Goal: Use online tool/utility: Utilize a website feature to perform a specific function

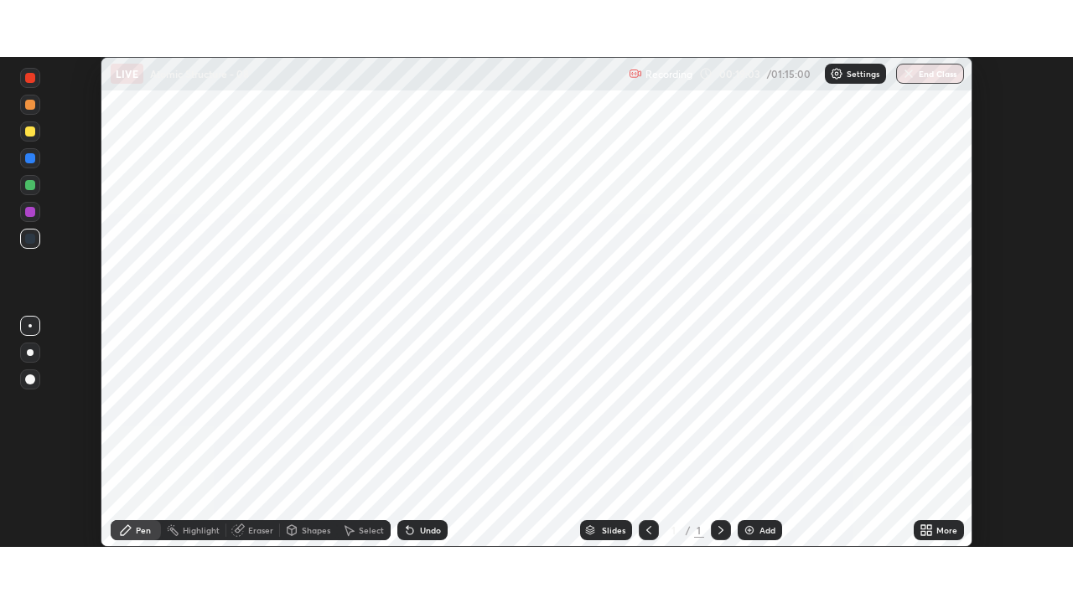
scroll to position [490, 1073]
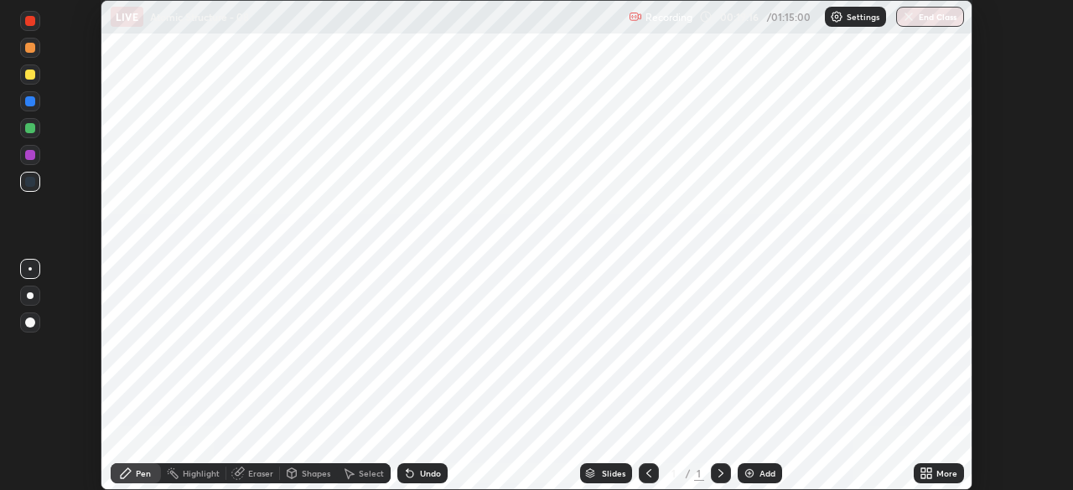
click at [940, 474] on div "More" at bounding box center [946, 473] width 21 height 8
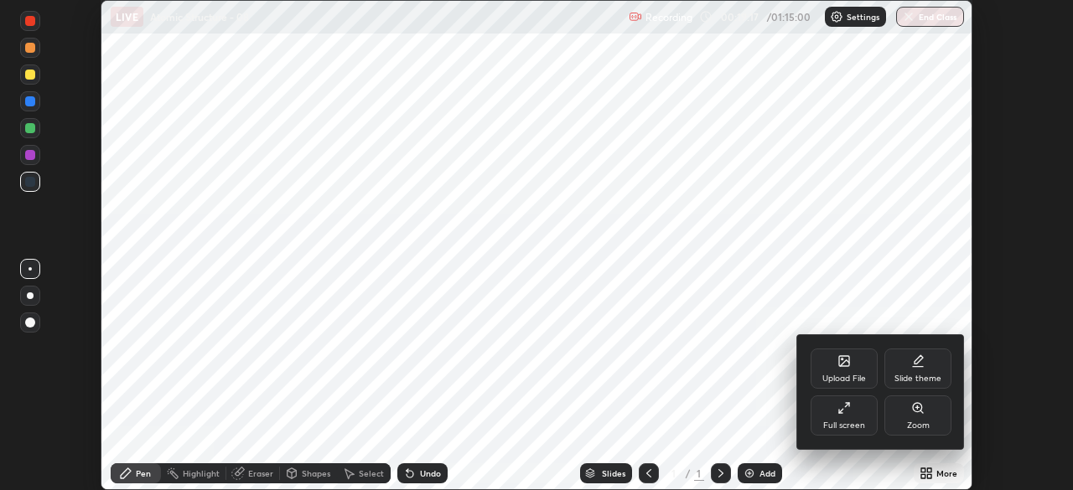
click at [849, 417] on div "Full screen" at bounding box center [843, 416] width 67 height 40
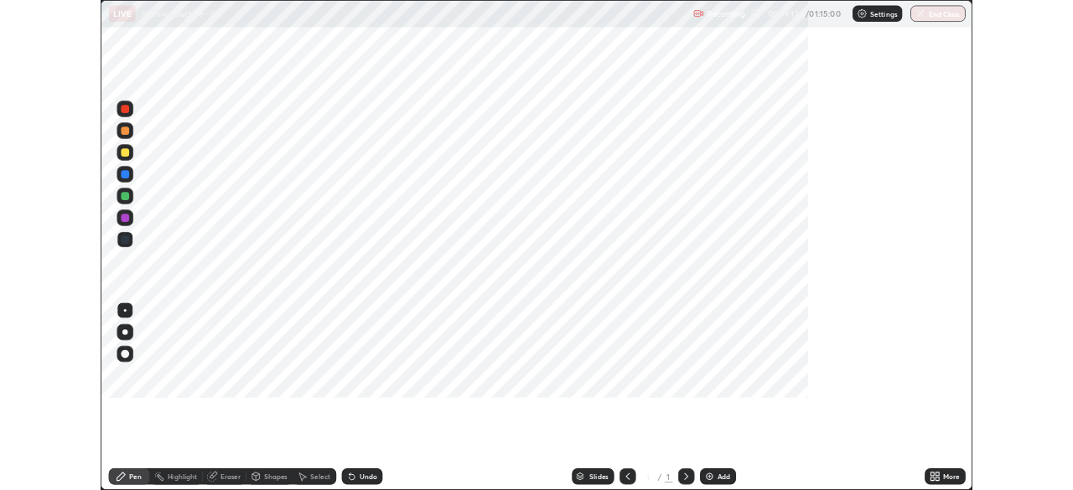
scroll to position [603, 1073]
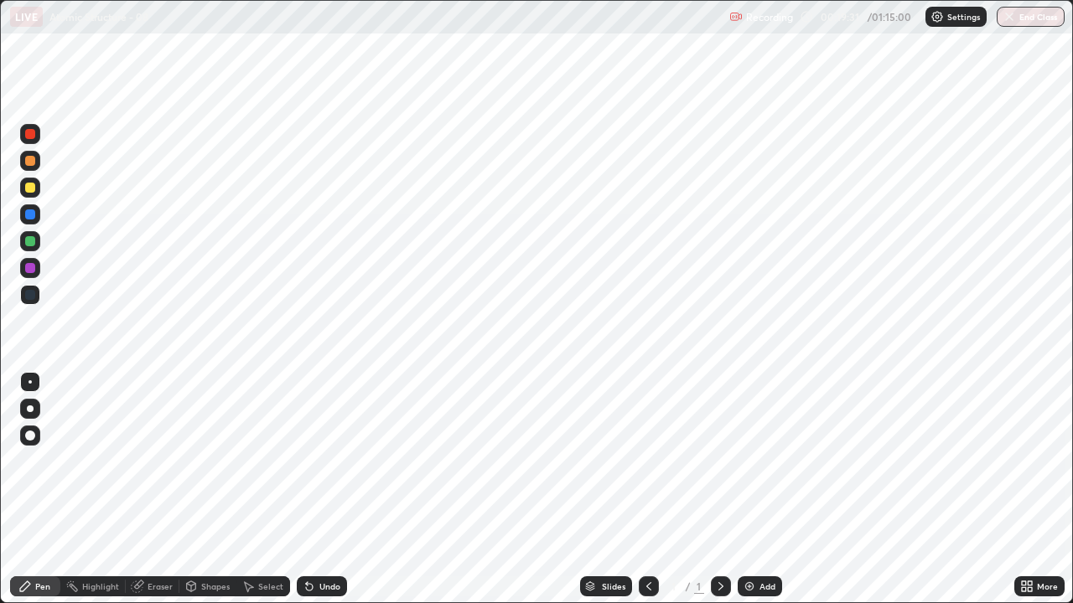
click at [22, 412] on div at bounding box center [30, 409] width 20 height 20
click at [155, 489] on div "Eraser" at bounding box center [160, 586] width 25 height 8
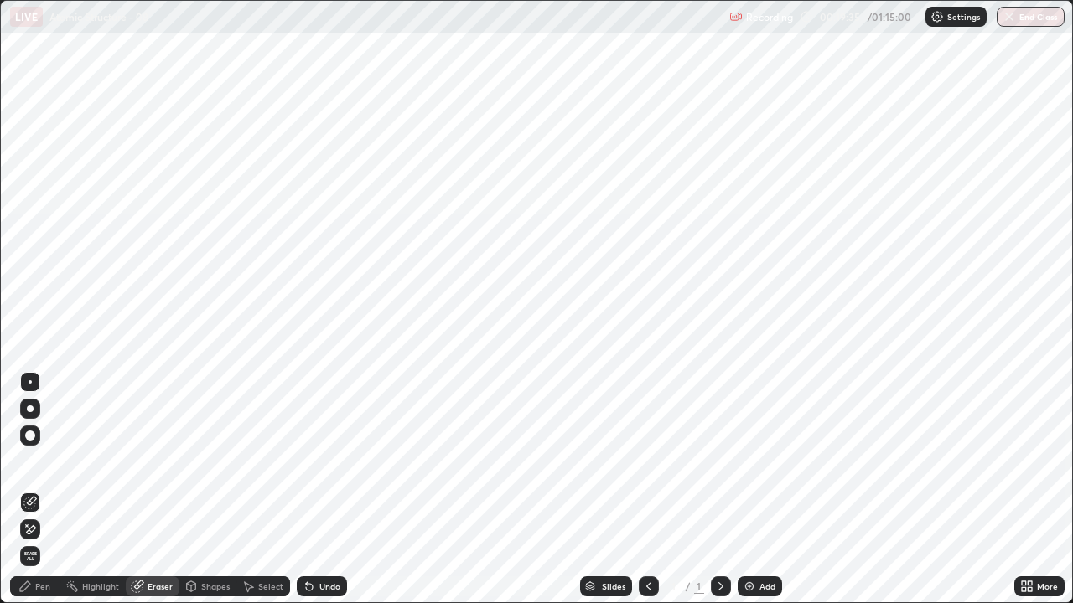
click at [30, 489] on icon at bounding box center [29, 530] width 13 height 14
click at [43, 489] on div "Pen" at bounding box center [35, 587] width 50 height 20
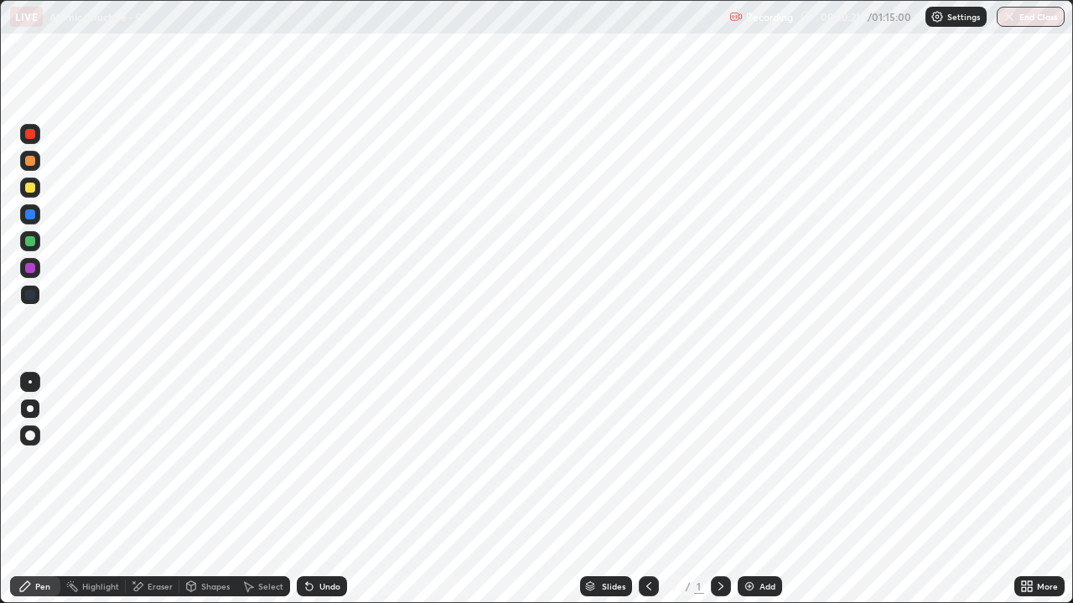
click at [34, 184] on div at bounding box center [30, 188] width 10 height 10
click at [322, 489] on div "Undo" at bounding box center [329, 586] width 21 height 8
click at [327, 489] on div "Undo" at bounding box center [329, 586] width 21 height 8
click at [950, 23] on div "Settings" at bounding box center [955, 17] width 61 height 20
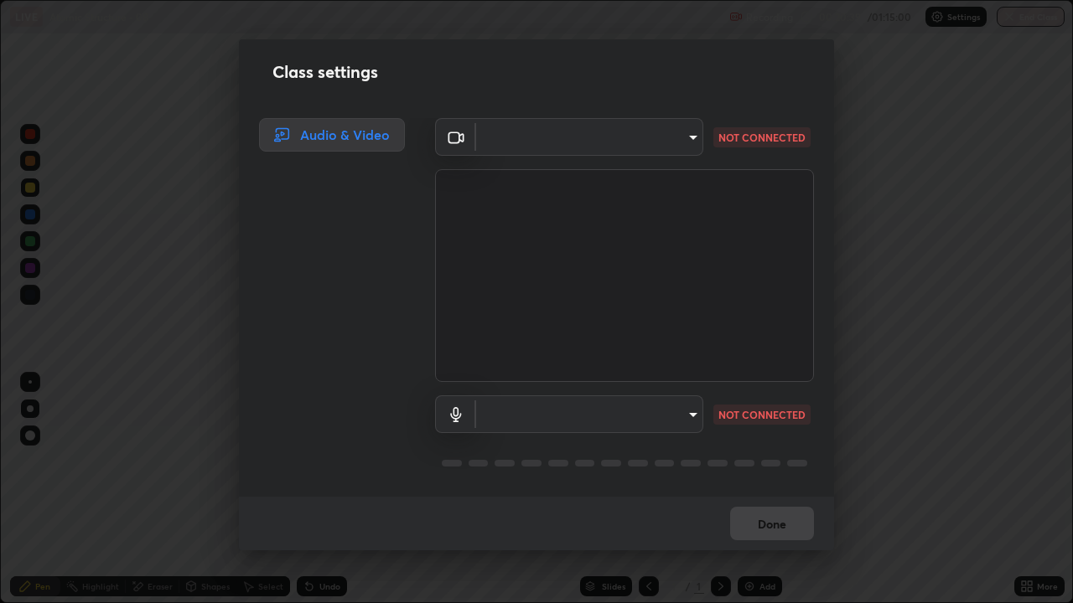
type input "1c1fc7f170fe0fb63c593947f71fbe7b7276dd803ac4132beb317857cbf647bf"
type input "default"
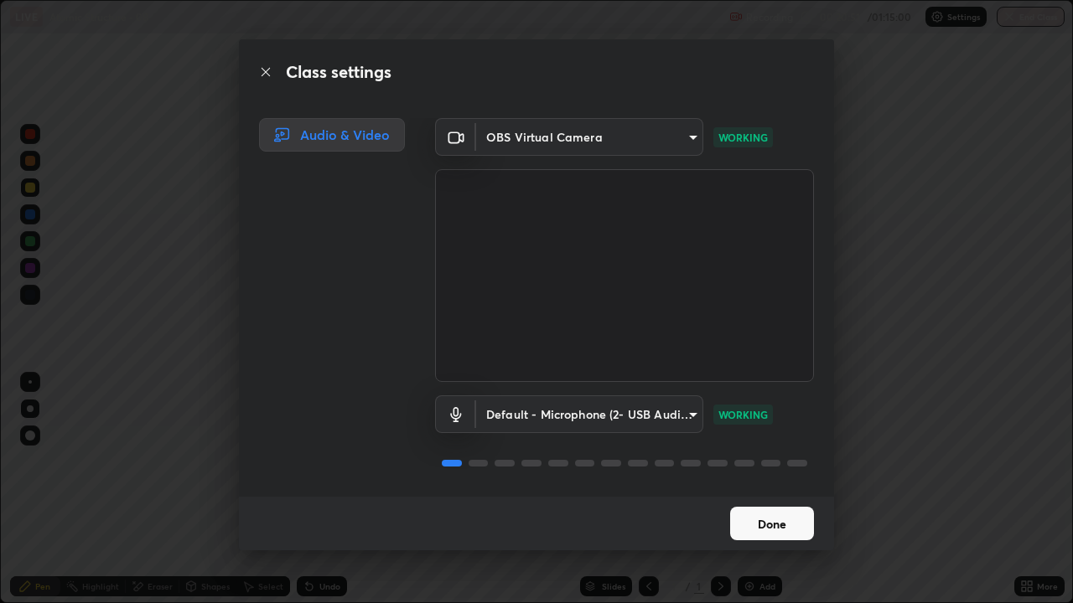
click at [777, 489] on button "Done" at bounding box center [772, 524] width 84 height 34
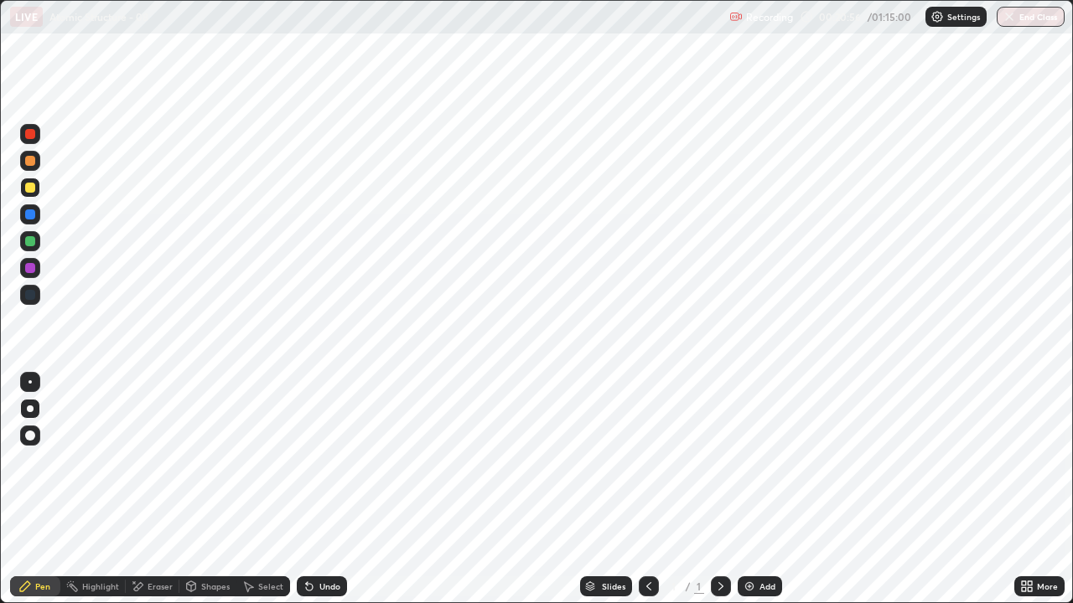
click at [1036, 489] on div "More" at bounding box center [1039, 587] width 50 height 20
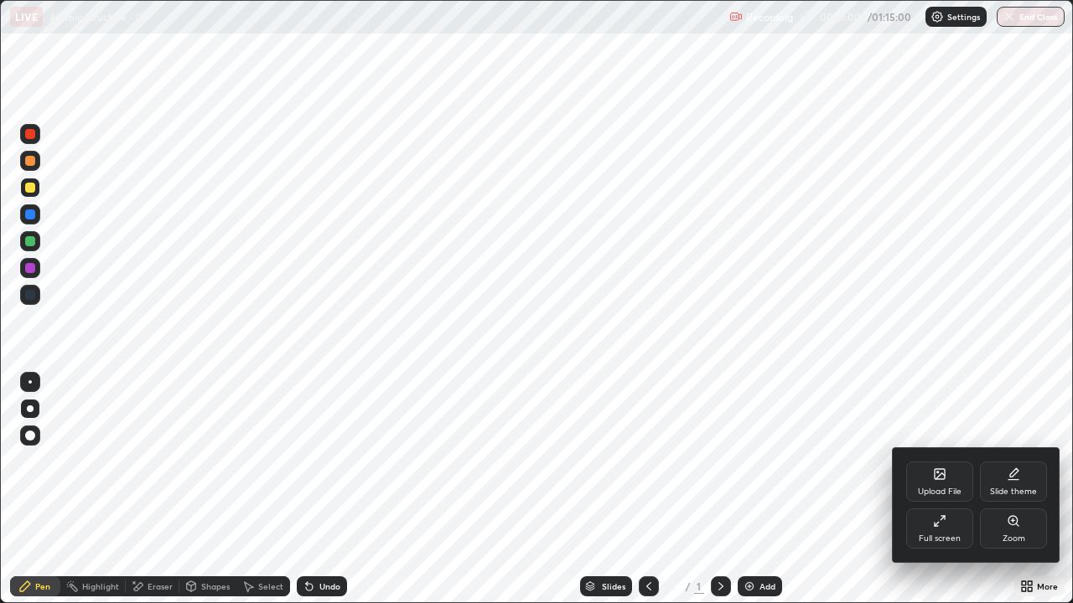
click at [1016, 488] on div "Slide theme" at bounding box center [1013, 492] width 47 height 8
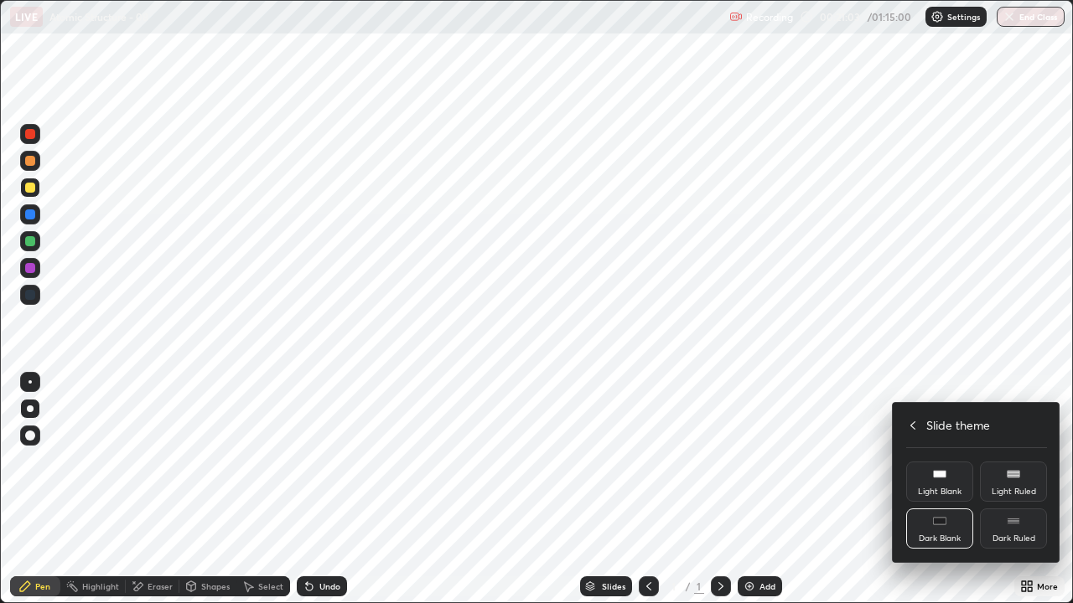
click at [944, 489] on div "Dark Blank" at bounding box center [939, 529] width 67 height 40
click at [948, 489] on div "Dark Blank" at bounding box center [940, 539] width 42 height 8
click at [950, 489] on div "Dark Blank" at bounding box center [939, 529] width 67 height 40
click at [914, 424] on icon at bounding box center [912, 425] width 13 height 13
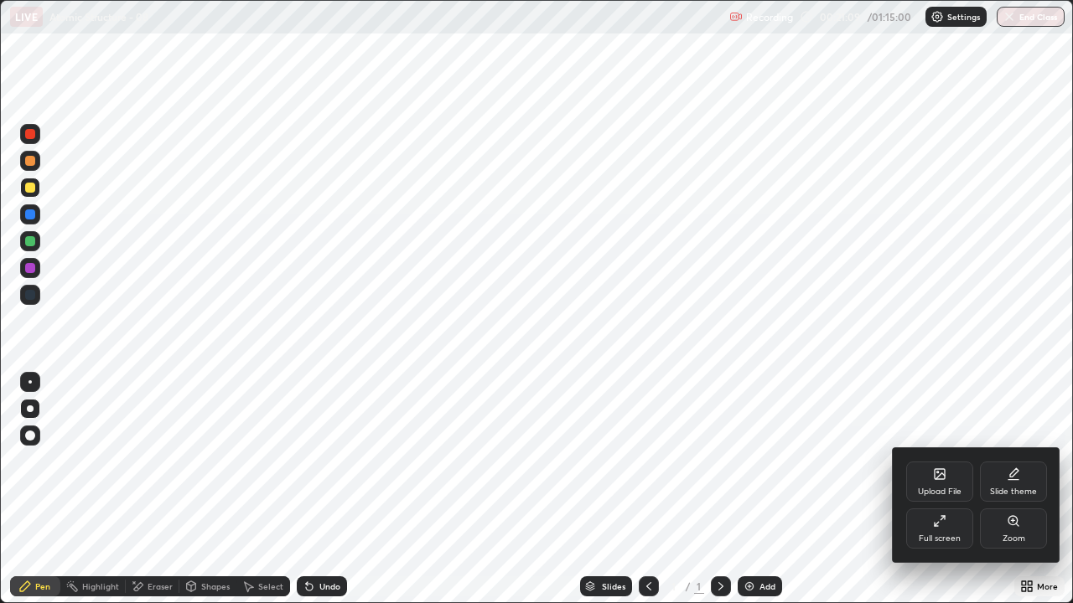
click at [942, 489] on div "Full screen" at bounding box center [939, 529] width 67 height 40
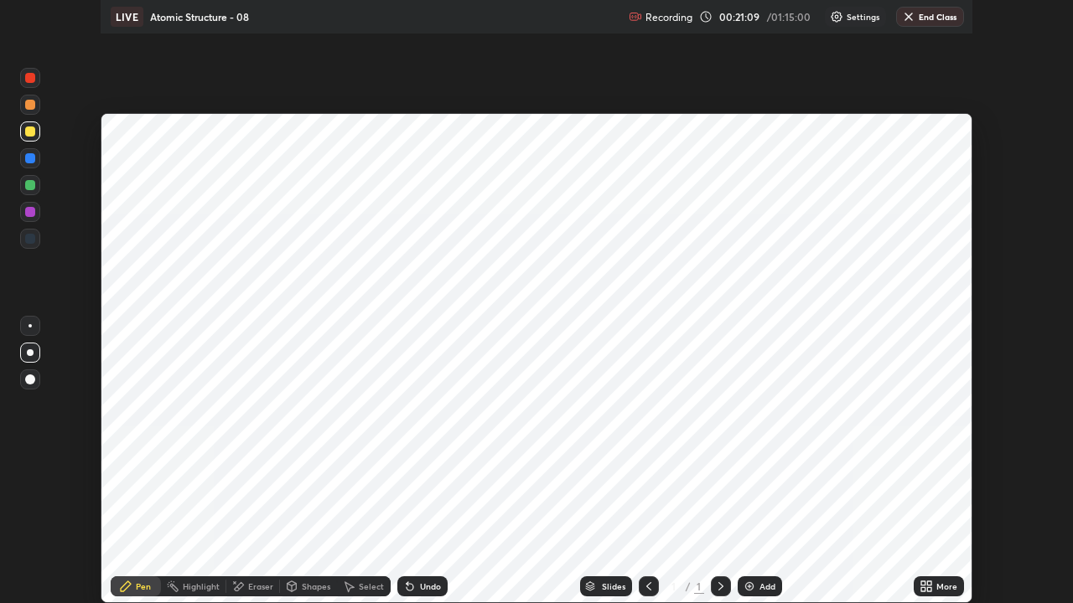
scroll to position [83320, 82737]
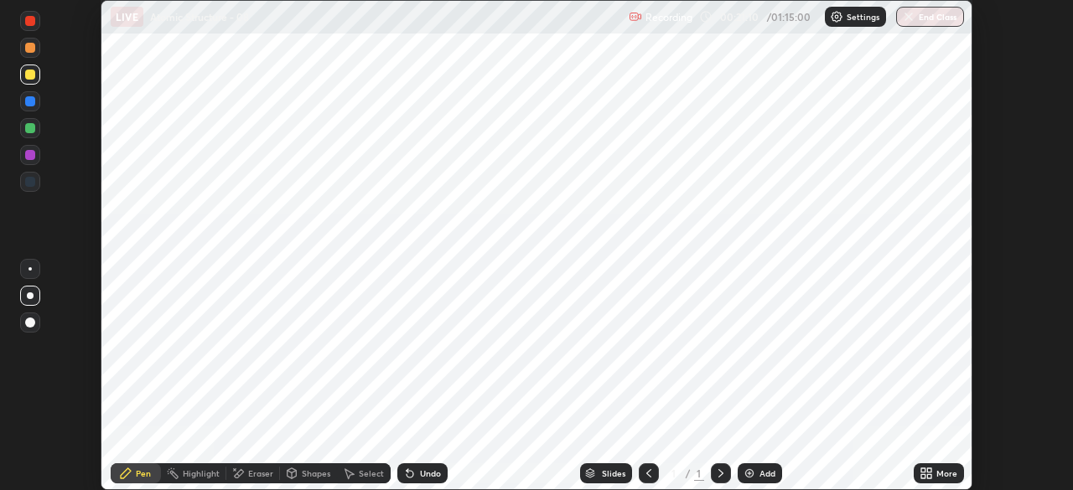
click at [942, 469] on div "More" at bounding box center [946, 473] width 21 height 8
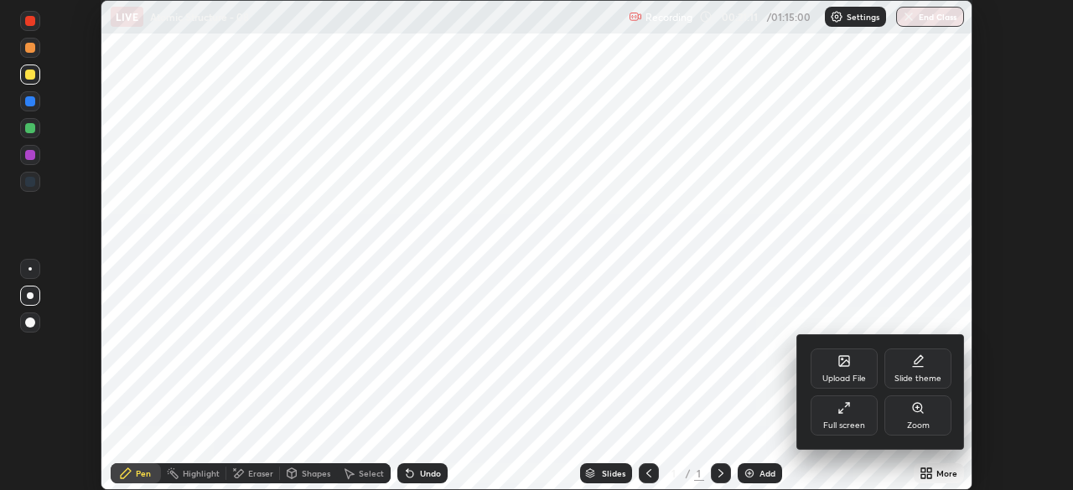
click at [861, 417] on div "Full screen" at bounding box center [843, 416] width 67 height 40
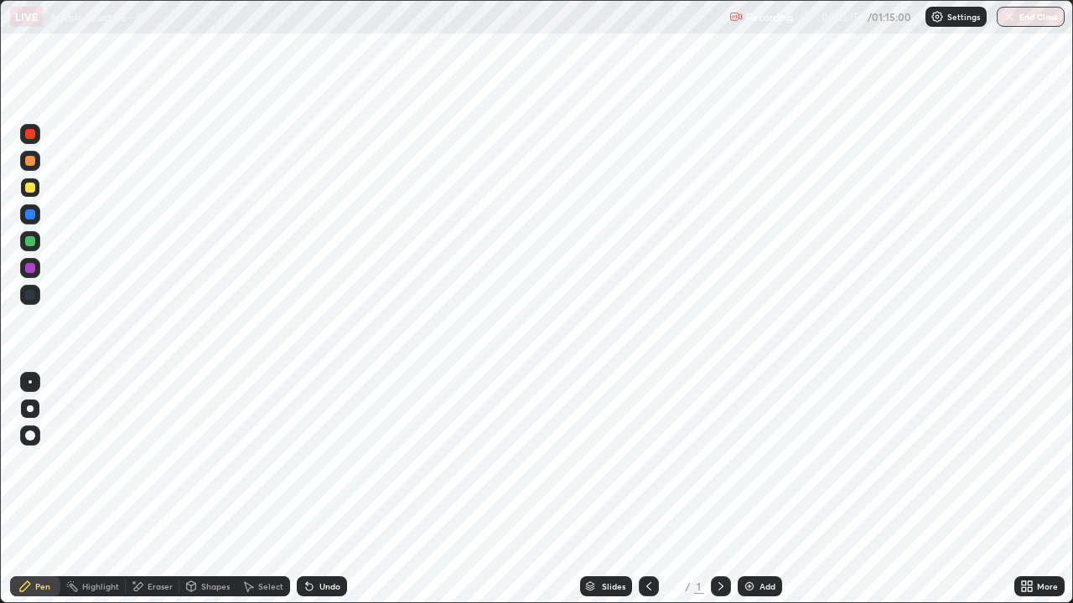
click at [1037, 489] on div "More" at bounding box center [1047, 586] width 21 height 8
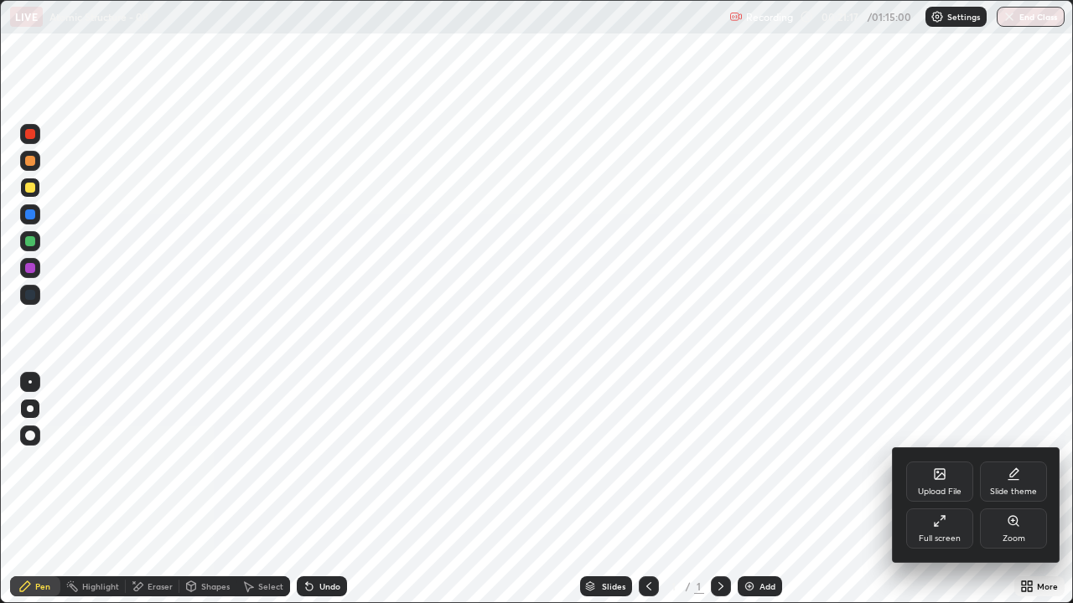
click at [1005, 488] on div "Slide theme" at bounding box center [1013, 492] width 47 height 8
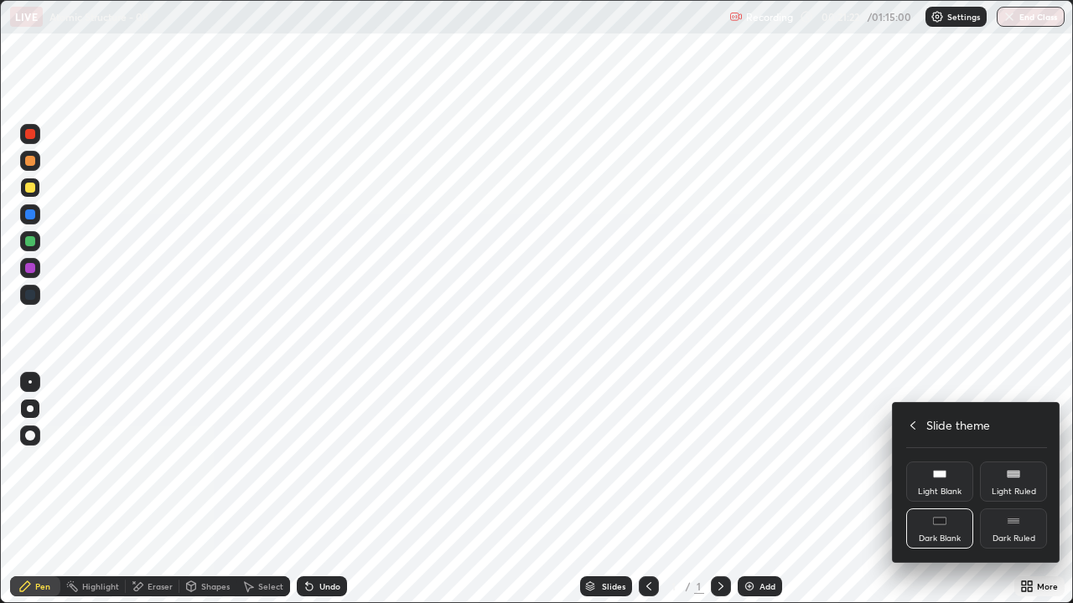
click at [946, 489] on div "Dark Blank" at bounding box center [940, 539] width 42 height 8
click at [948, 489] on div "Dark Blank" at bounding box center [940, 539] width 42 height 8
click at [949, 489] on div "Dark Blank" at bounding box center [939, 529] width 67 height 40
click at [954, 489] on div "Dark Blank" at bounding box center [939, 529] width 67 height 40
click at [956, 489] on div "Dark Blank" at bounding box center [939, 529] width 67 height 40
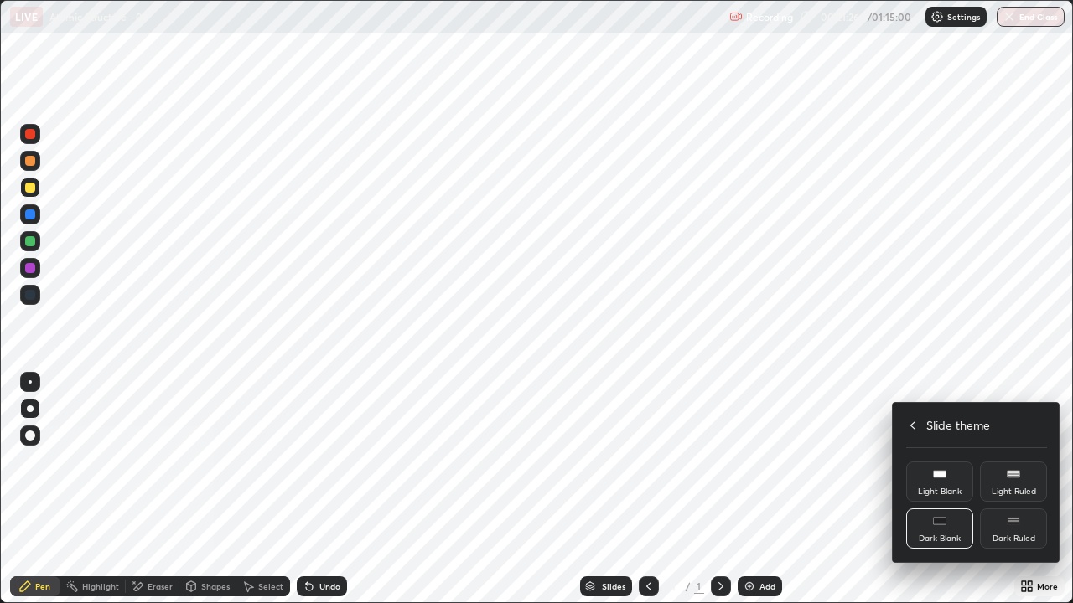
click at [1037, 489] on div at bounding box center [536, 301] width 1073 height 603
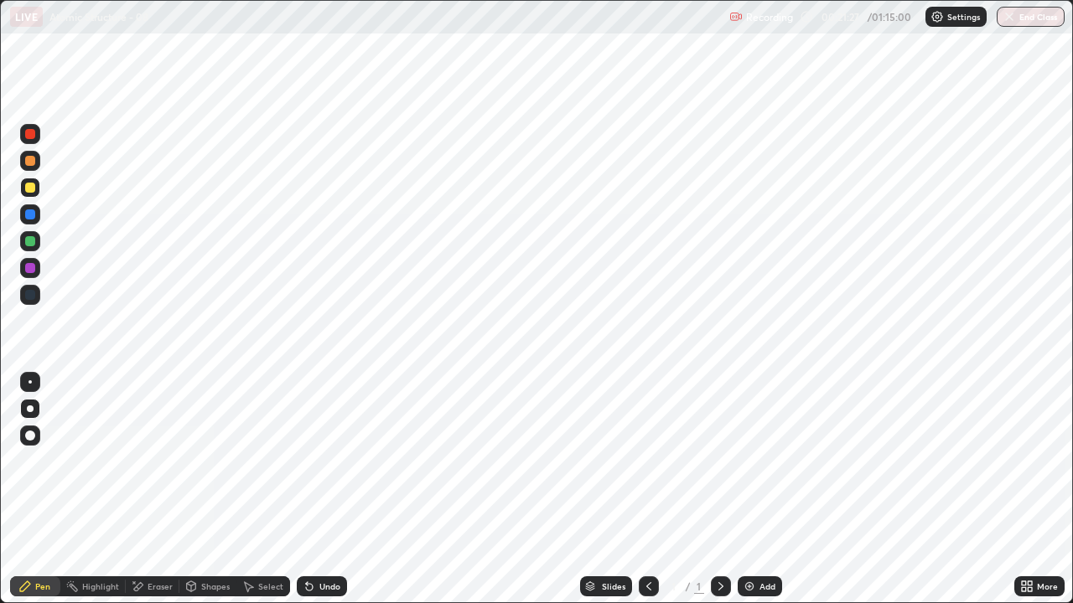
click at [1025, 489] on icon at bounding box center [1024, 584] width 4 height 4
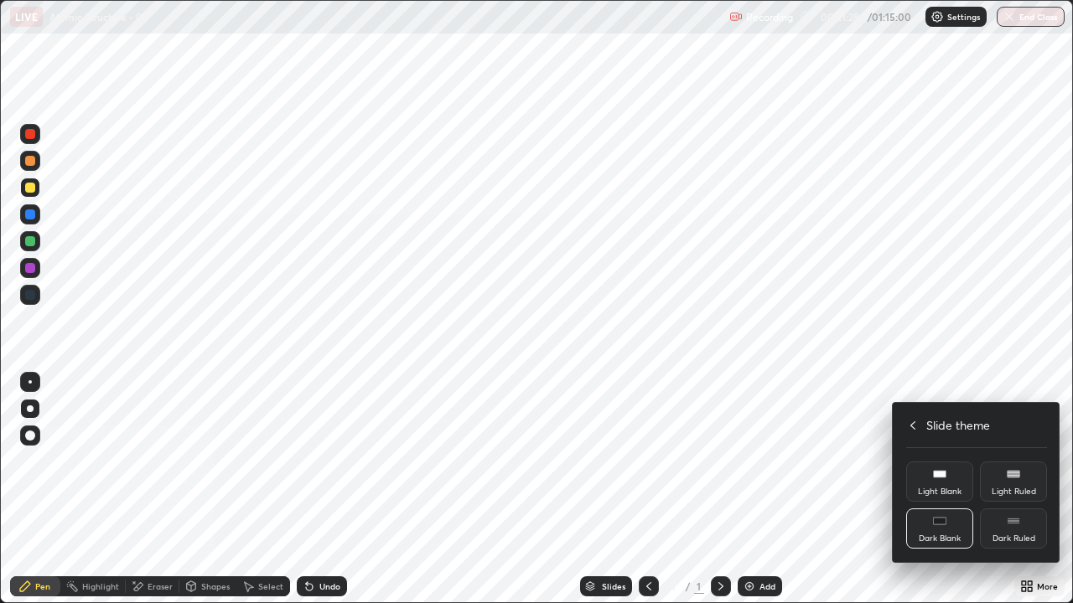
click at [942, 489] on div "Dark Blank" at bounding box center [939, 529] width 67 height 40
click at [914, 425] on icon at bounding box center [912, 425] width 13 height 13
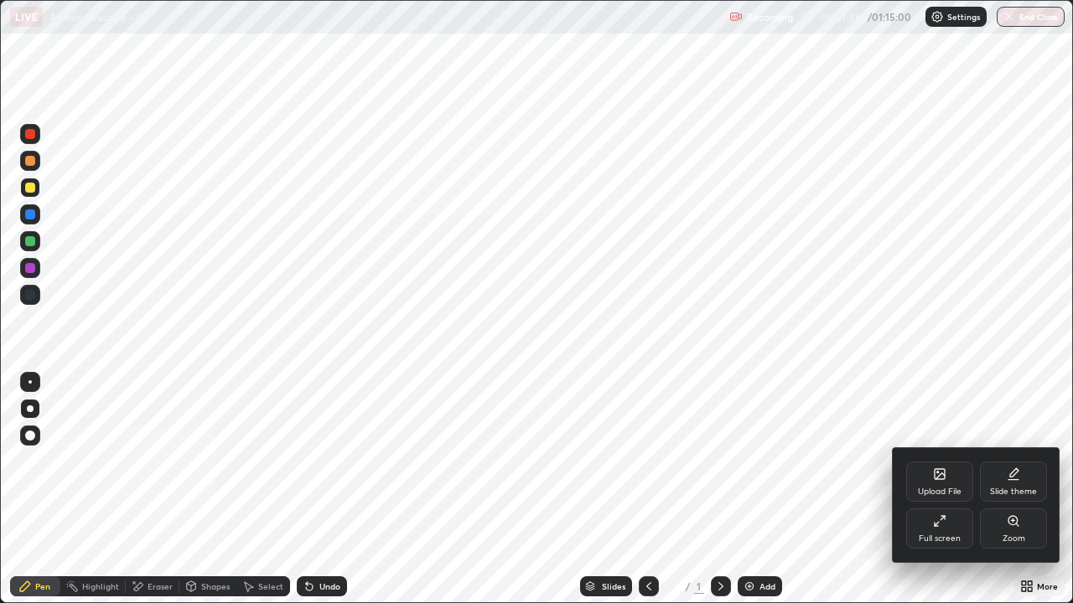
click at [934, 489] on div "Full screen" at bounding box center [940, 539] width 42 height 8
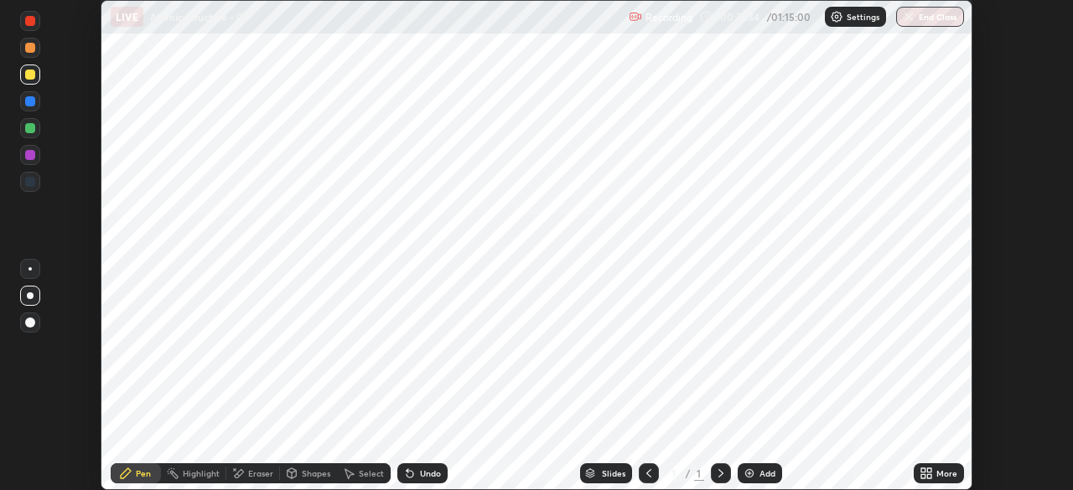
scroll to position [83320, 82737]
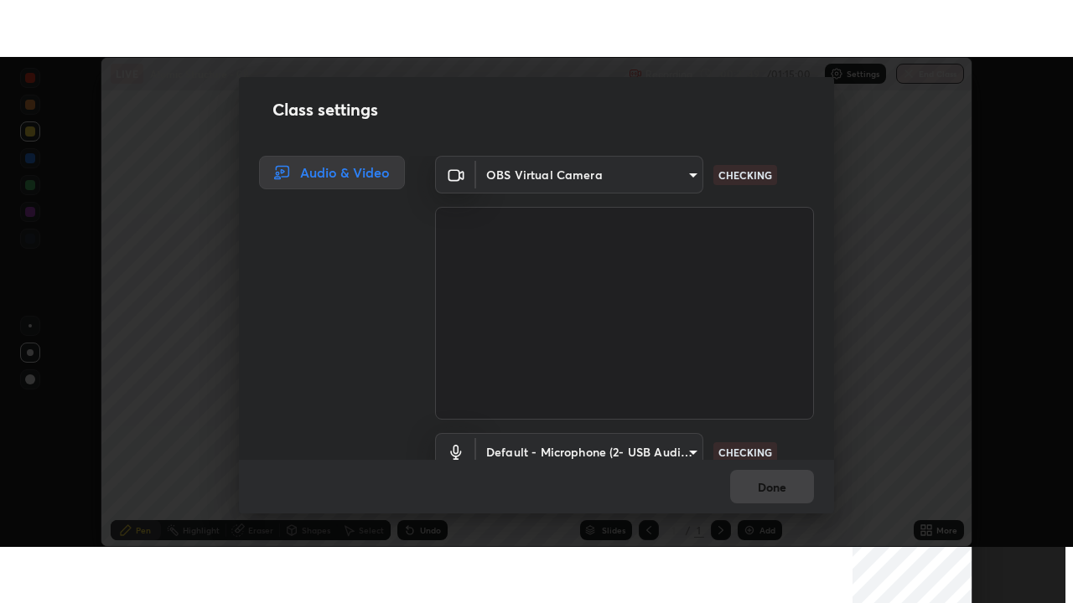
scroll to position [76, 0]
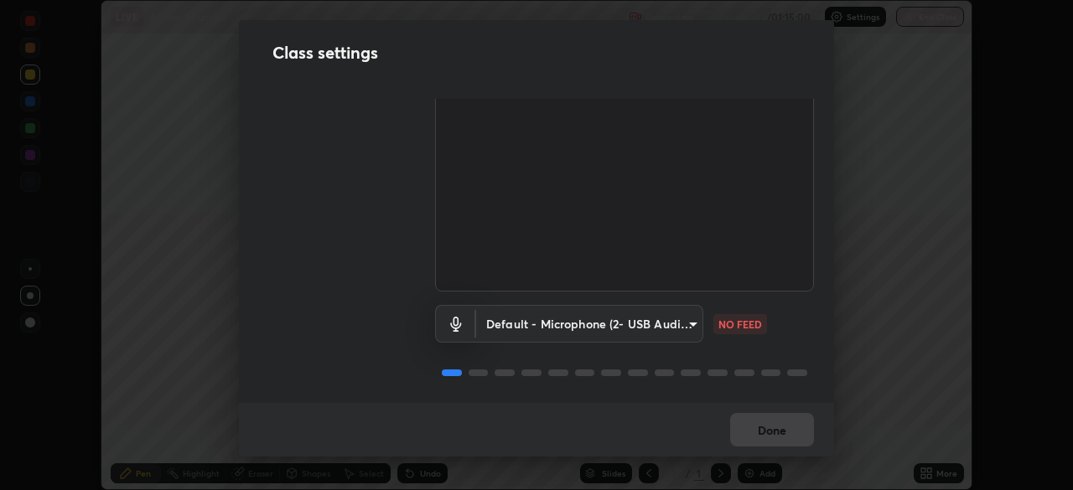
click at [662, 313] on body "Erase all LIVE Atomic Structure - 08 Recording 00:22:06 / 01:15:00 Settings End…" at bounding box center [536, 245] width 1073 height 490
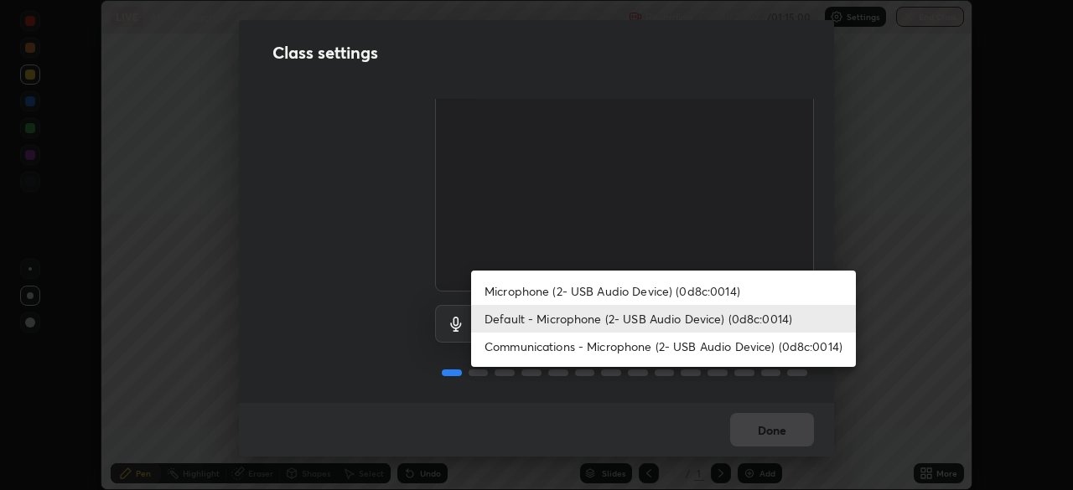
click at [678, 292] on li "Microphone (2- USB Audio Device) (0d8c:0014)" at bounding box center [663, 291] width 385 height 28
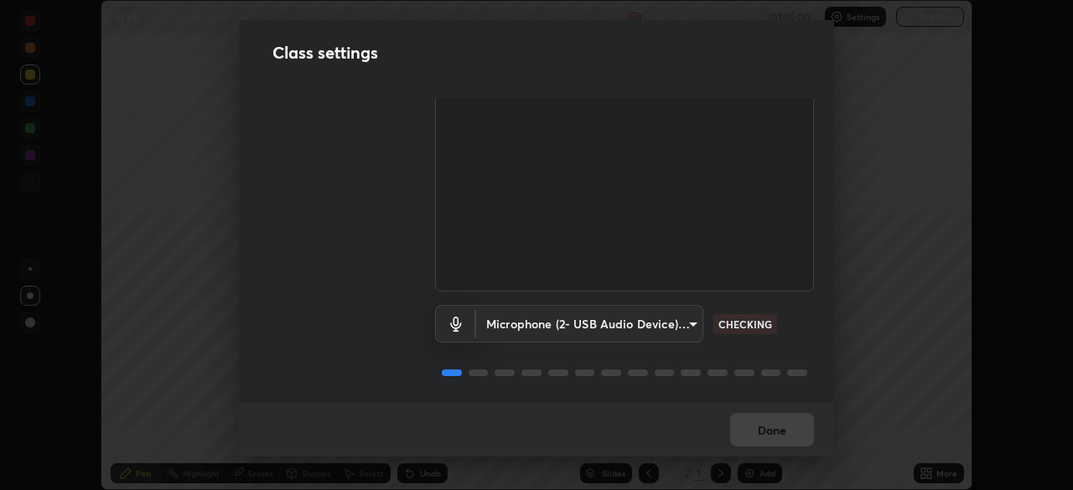
click at [665, 319] on body "Erase all LIVE Atomic Structure - 08 Recording 00:22:11 / 01:15:00 Settings End…" at bounding box center [536, 245] width 1073 height 490
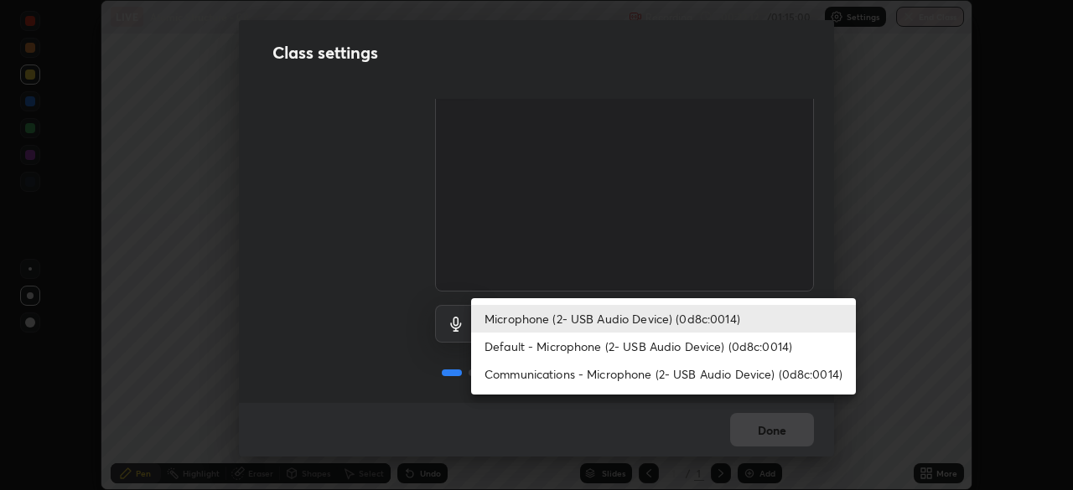
click at [656, 348] on li "Default - Microphone (2- USB Audio Device) (0d8c:0014)" at bounding box center [663, 347] width 385 height 28
type input "default"
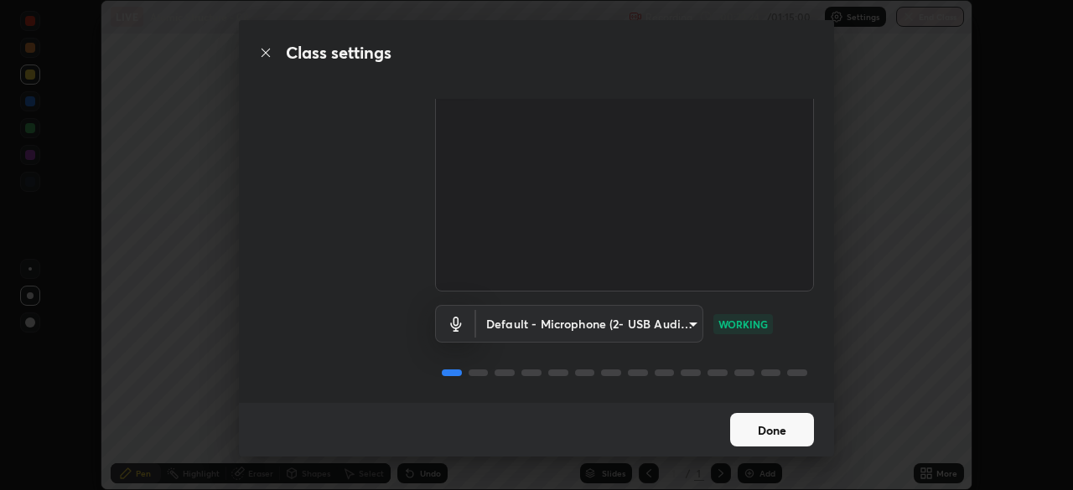
click at [784, 427] on button "Done" at bounding box center [772, 430] width 84 height 34
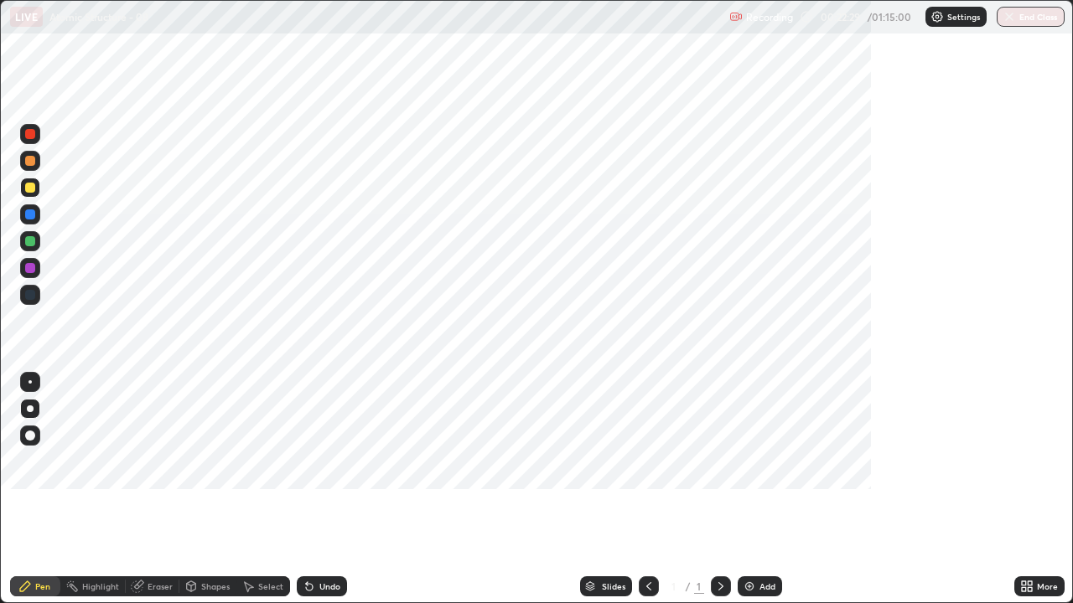
scroll to position [603, 1073]
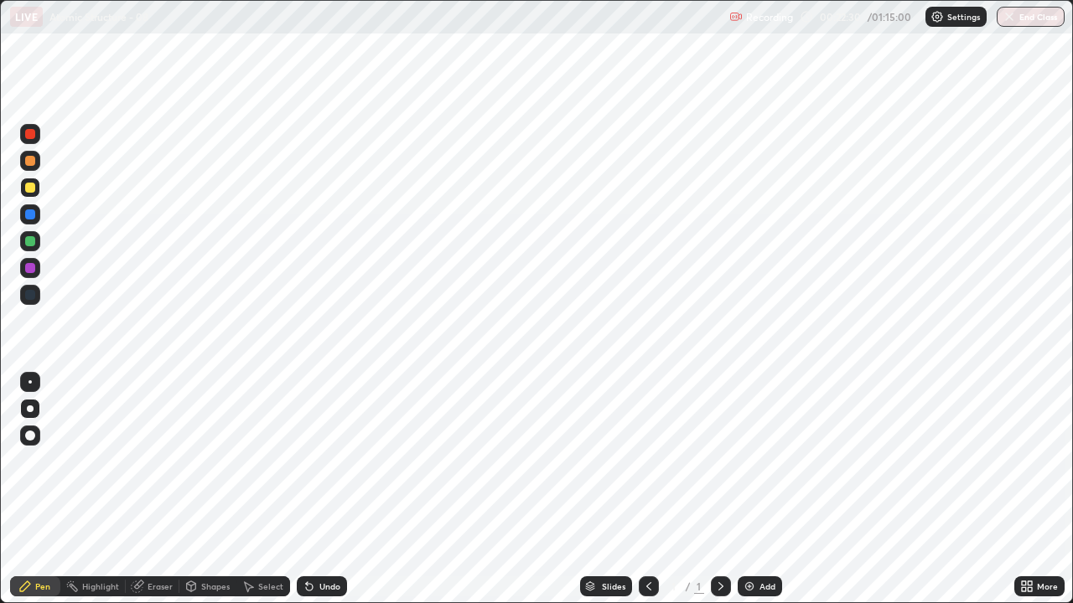
click at [753, 489] on img at bounding box center [749, 586] width 13 height 13
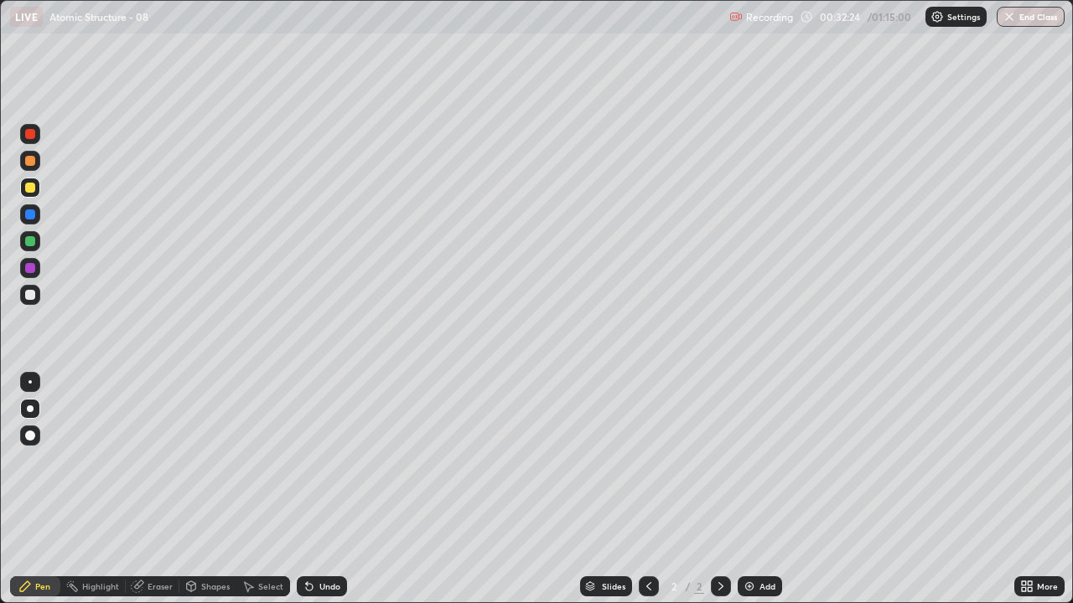
click at [759, 489] on div "Add" at bounding box center [767, 586] width 16 height 8
click at [328, 489] on div "Undo" at bounding box center [329, 586] width 21 height 8
click at [319, 489] on div "Undo" at bounding box center [329, 586] width 21 height 8
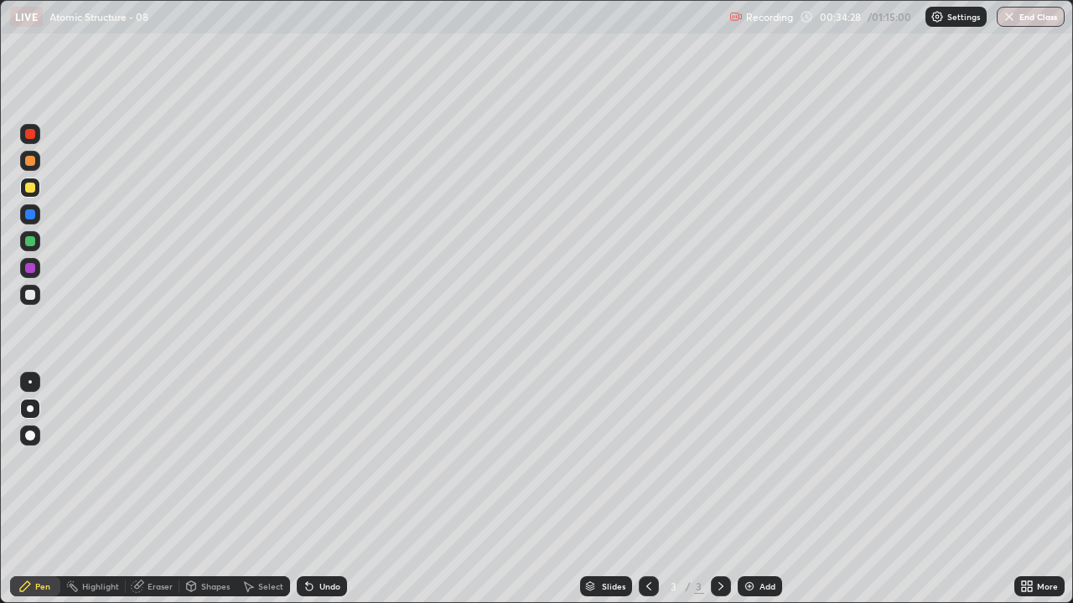
click at [319, 489] on div "Undo" at bounding box center [329, 586] width 21 height 8
click at [648, 489] on icon at bounding box center [648, 586] width 13 height 13
click at [717, 489] on icon at bounding box center [720, 586] width 13 height 13
click at [323, 489] on div "Undo" at bounding box center [329, 586] width 21 height 8
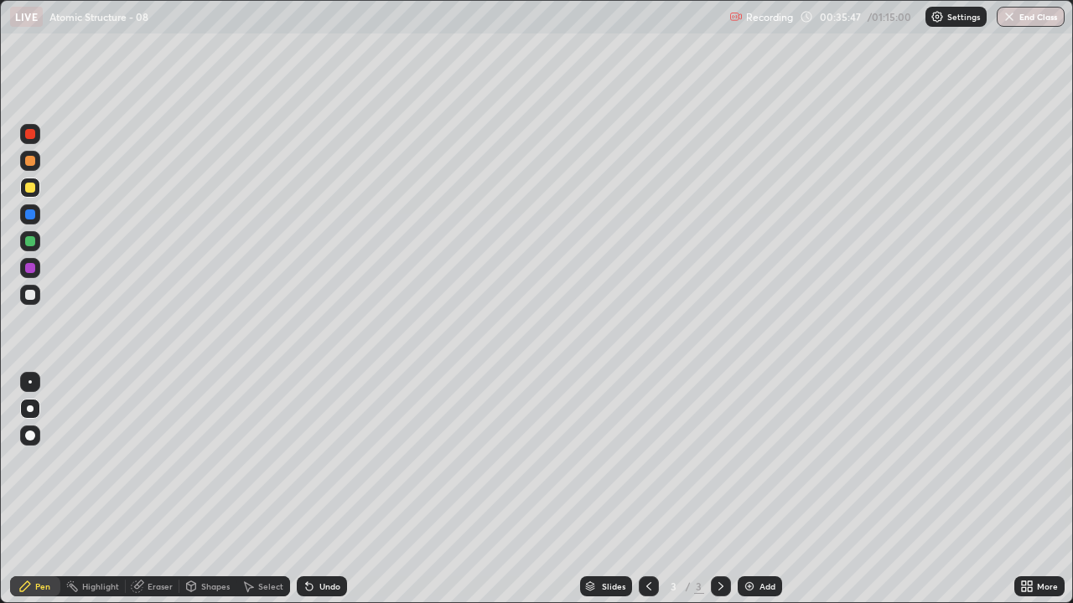
click at [329, 489] on div "Undo" at bounding box center [329, 586] width 21 height 8
click at [323, 489] on div "Undo" at bounding box center [329, 586] width 21 height 8
click at [322, 489] on div "Undo" at bounding box center [329, 586] width 21 height 8
click at [759, 489] on div "Add" at bounding box center [767, 586] width 16 height 8
click at [28, 297] on div at bounding box center [30, 295] width 10 height 10
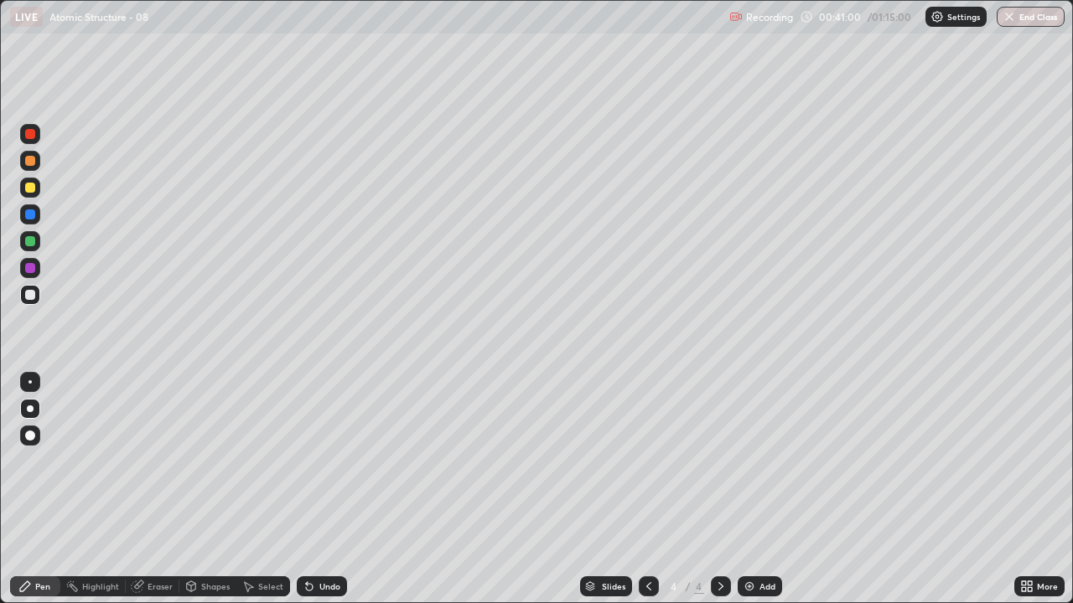
click at [753, 489] on img at bounding box center [749, 586] width 13 height 13
click at [647, 489] on icon at bounding box center [648, 586] width 13 height 13
click at [718, 489] on icon at bounding box center [720, 586] width 5 height 8
click at [648, 489] on icon at bounding box center [648, 586] width 13 height 13
click at [717, 489] on icon at bounding box center [720, 586] width 13 height 13
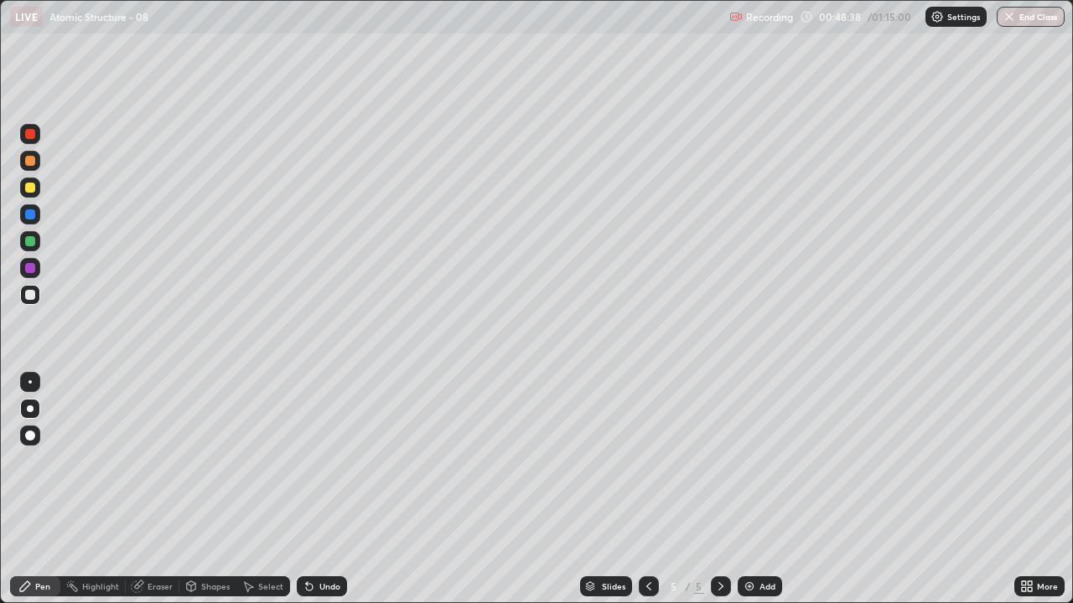
click at [751, 489] on img at bounding box center [749, 586] width 13 height 13
click at [153, 489] on div "Eraser" at bounding box center [160, 586] width 25 height 8
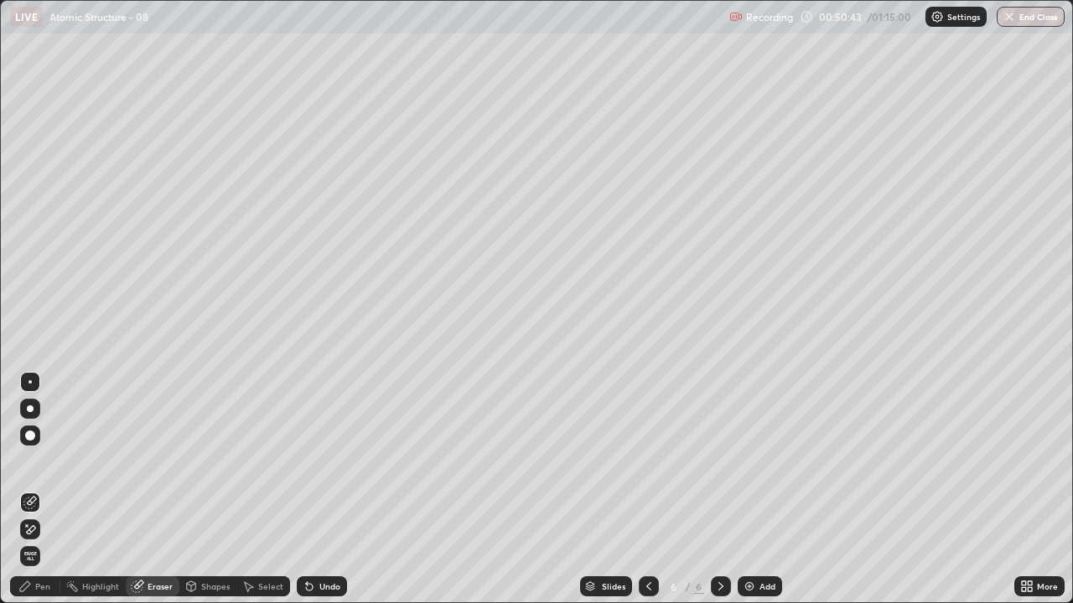
click at [45, 489] on div "Pen" at bounding box center [42, 586] width 15 height 8
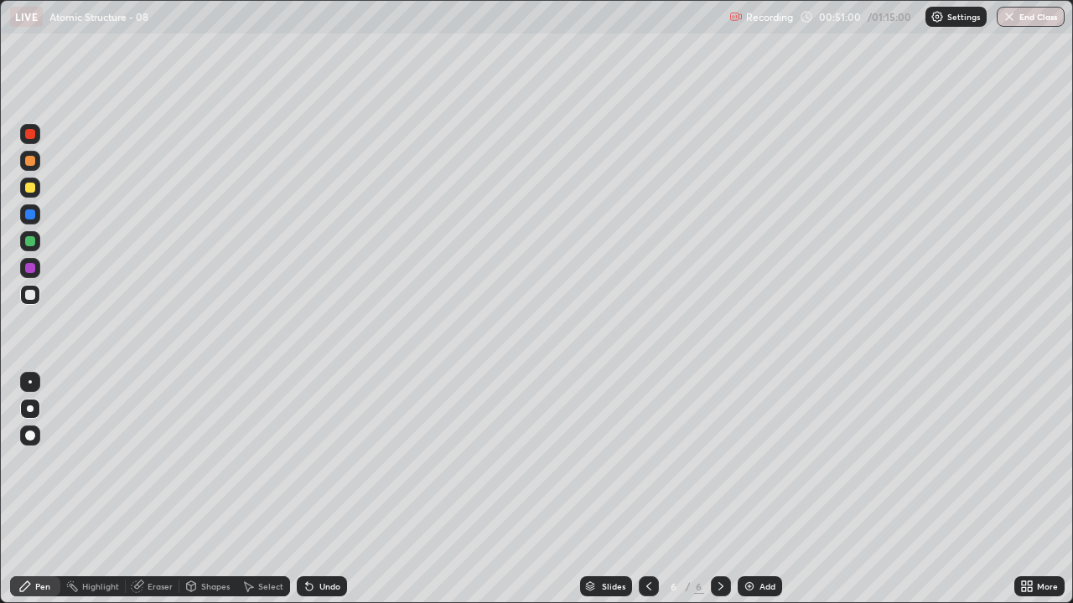
click at [646, 489] on icon at bounding box center [648, 586] width 5 height 8
click at [647, 489] on icon at bounding box center [648, 586] width 13 height 13
click at [719, 489] on icon at bounding box center [720, 586] width 13 height 13
click at [719, 489] on icon at bounding box center [720, 586] width 5 height 8
click at [318, 489] on div "Undo" at bounding box center [322, 587] width 50 height 20
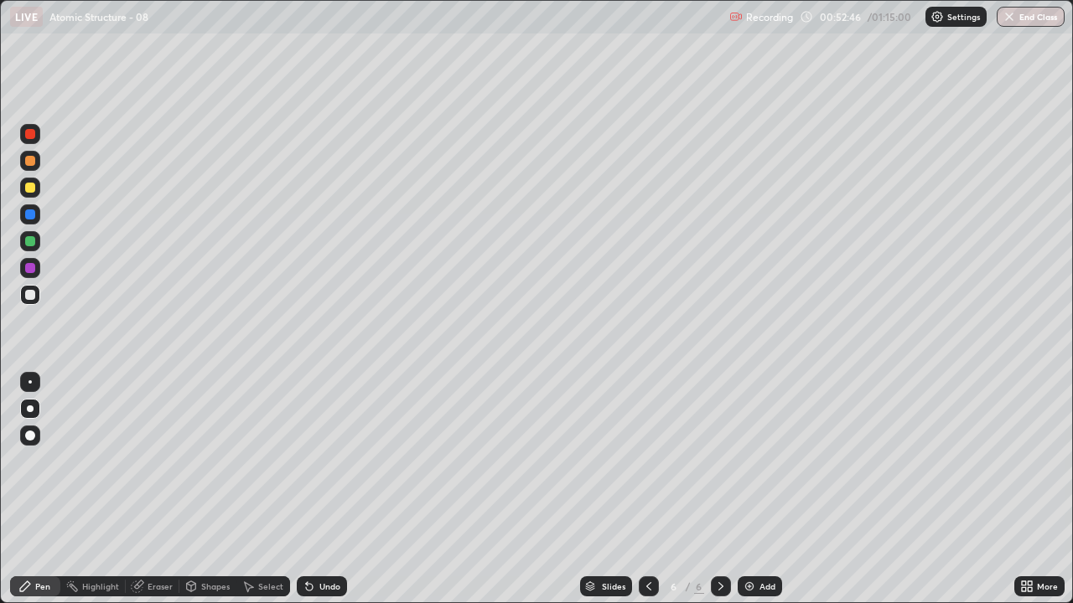
click at [324, 489] on div "Undo" at bounding box center [322, 587] width 50 height 20
click at [648, 489] on div at bounding box center [649, 587] width 20 height 34
click at [642, 489] on icon at bounding box center [648, 586] width 13 height 13
click at [719, 489] on icon at bounding box center [720, 586] width 13 height 13
click at [714, 489] on icon at bounding box center [720, 586] width 13 height 13
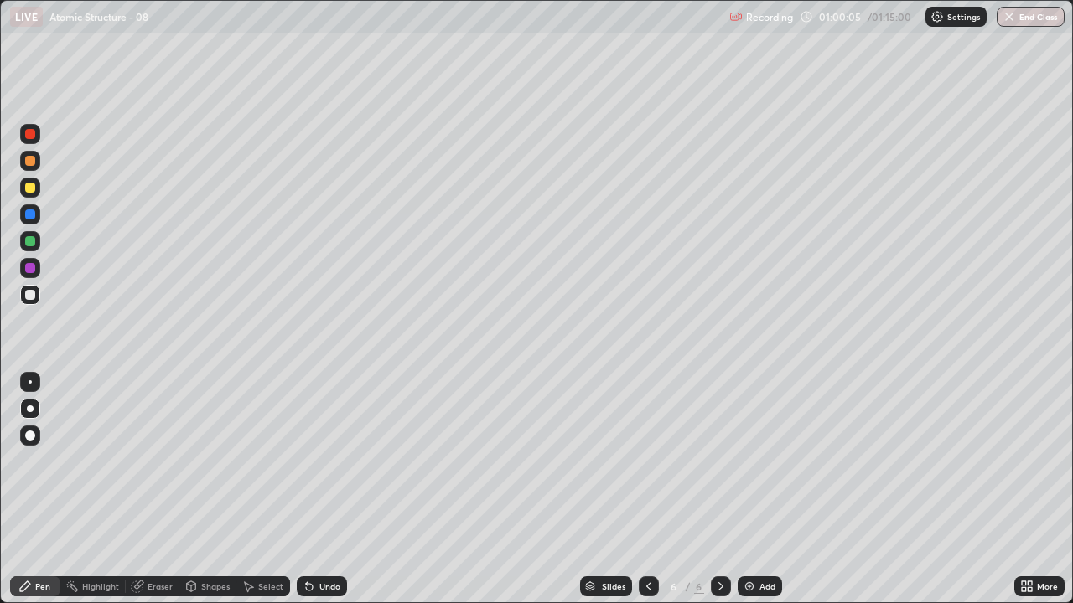
click at [753, 489] on img at bounding box center [749, 586] width 13 height 13
click at [33, 190] on div at bounding box center [30, 188] width 10 height 10
click at [36, 296] on div at bounding box center [30, 295] width 20 height 20
click at [328, 489] on div "Undo" at bounding box center [329, 586] width 21 height 8
click at [759, 489] on div "Add" at bounding box center [767, 586] width 16 height 8
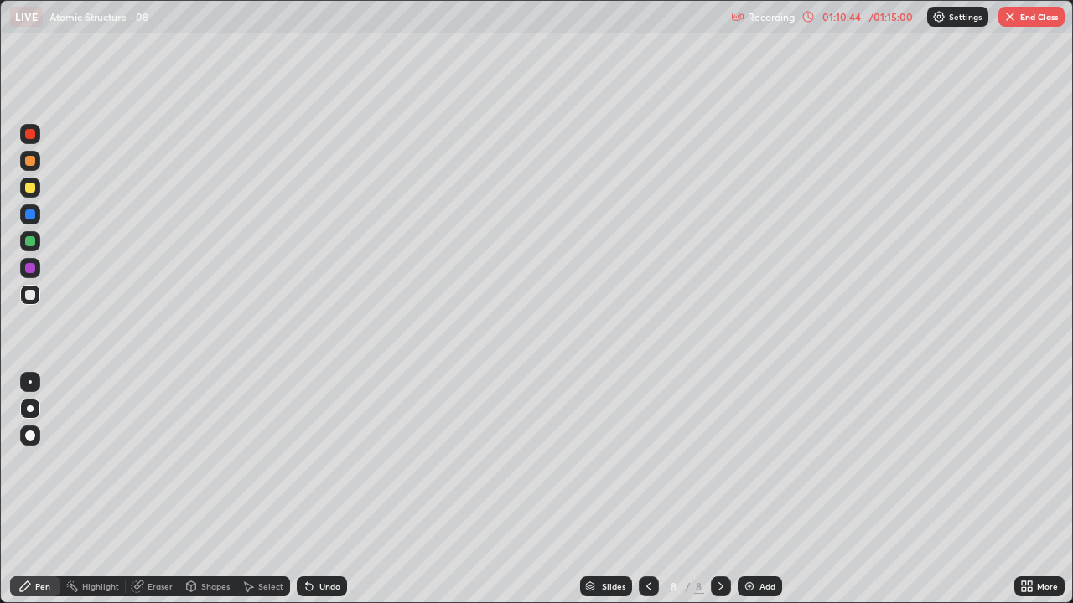
click at [647, 489] on icon at bounding box center [648, 586] width 13 height 13
click at [719, 489] on icon at bounding box center [720, 586] width 13 height 13
click at [322, 489] on div "Undo" at bounding box center [329, 586] width 21 height 8
click at [323, 489] on div "Undo" at bounding box center [329, 586] width 21 height 8
click at [326, 489] on div "Undo" at bounding box center [329, 586] width 21 height 8
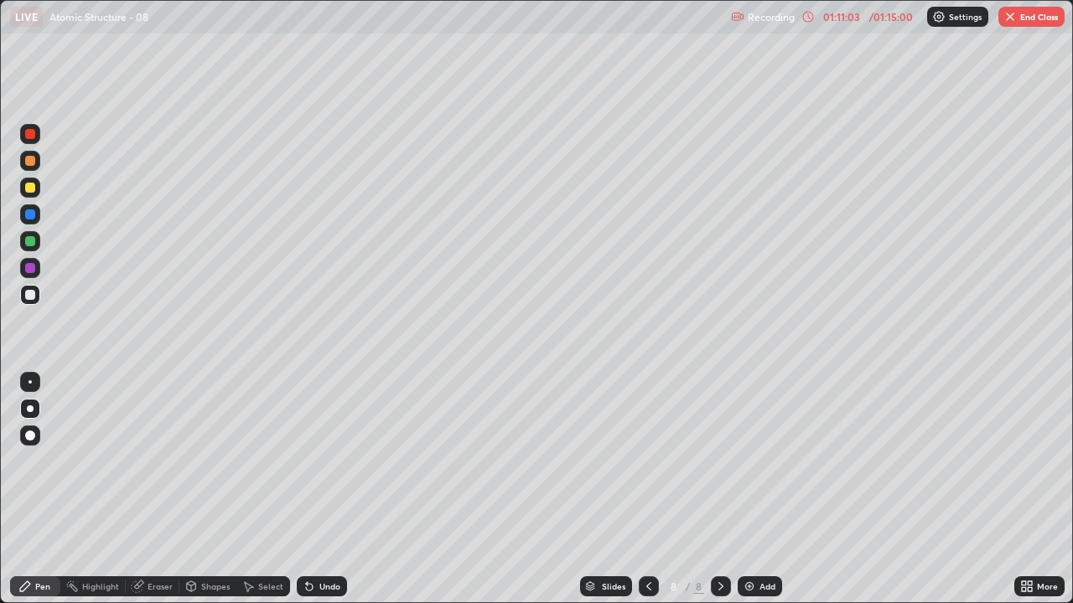
click at [332, 489] on div "Undo" at bounding box center [329, 586] width 21 height 8
click at [335, 489] on div "Undo" at bounding box center [329, 586] width 21 height 8
click at [647, 489] on icon at bounding box center [648, 586] width 13 height 13
click at [719, 489] on icon at bounding box center [720, 586] width 13 height 13
click at [647, 489] on icon at bounding box center [648, 586] width 13 height 13
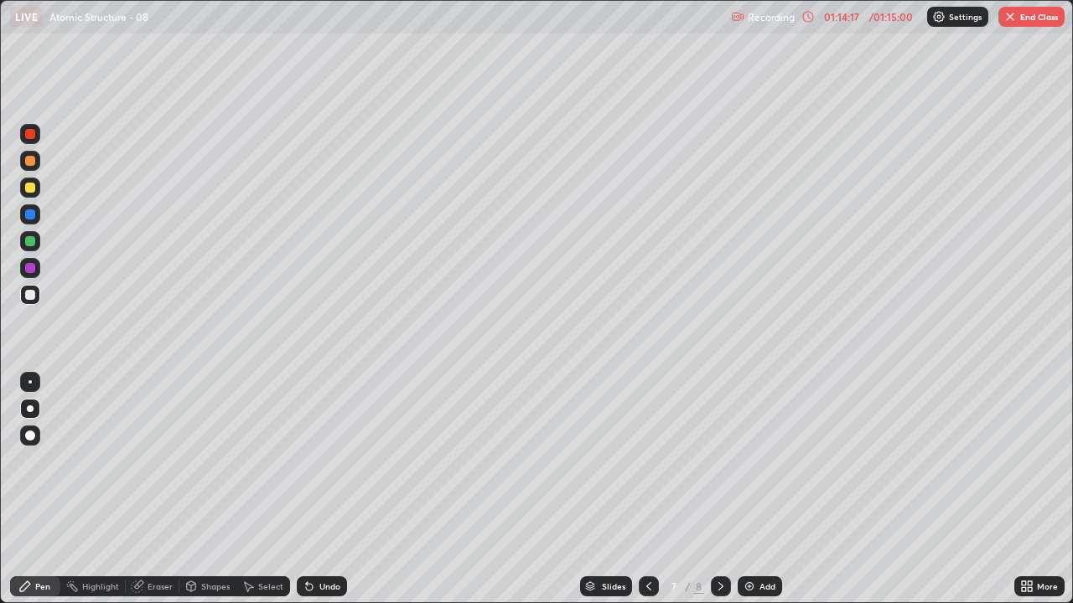
click at [721, 489] on icon at bounding box center [720, 586] width 13 height 13
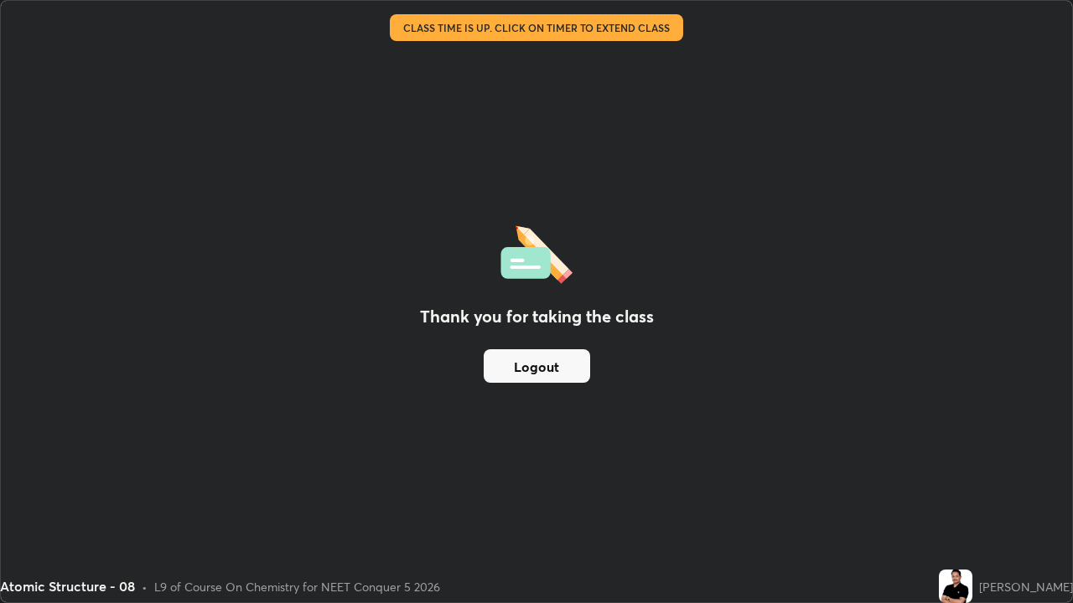
click at [520, 366] on button "Logout" at bounding box center [537, 366] width 106 height 34
